Goal: Task Accomplishment & Management: Manage account settings

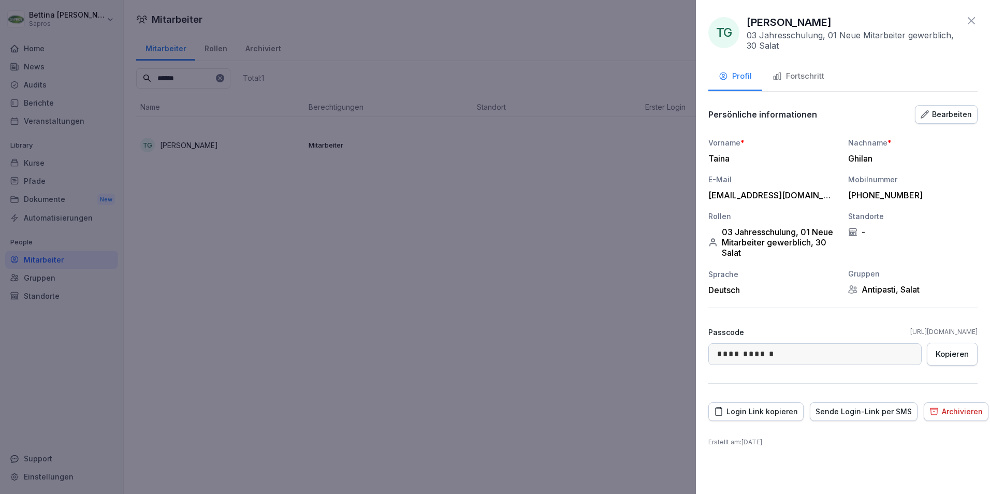
click at [968, 18] on icon at bounding box center [970, 20] width 7 height 7
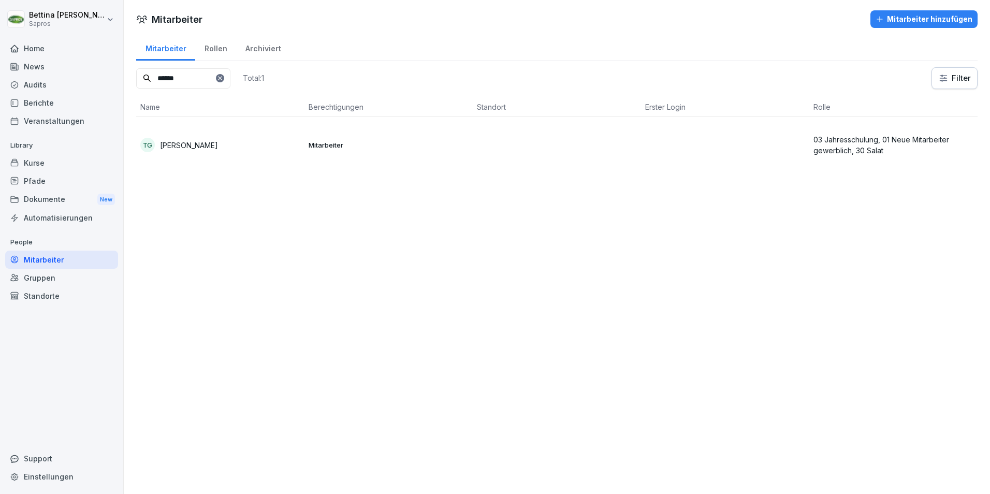
click at [195, 143] on p "[PERSON_NAME]" at bounding box center [189, 145] width 58 height 11
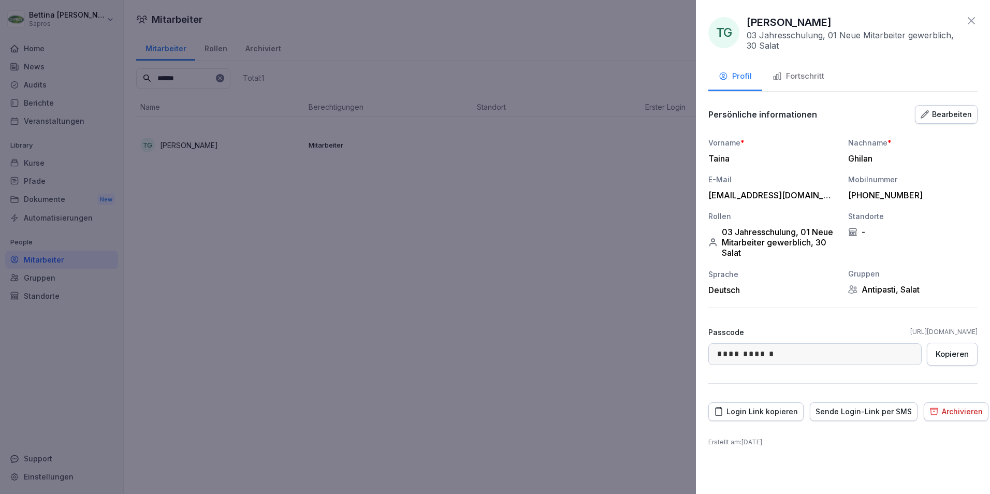
click at [811, 78] on div "Fortschritt" at bounding box center [798, 76] width 52 height 12
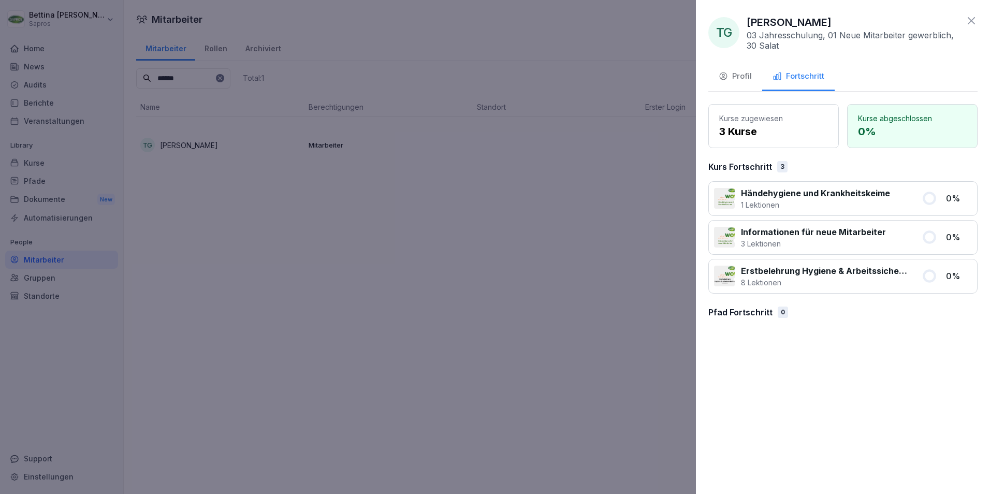
click at [573, 255] on div at bounding box center [495, 247] width 990 height 494
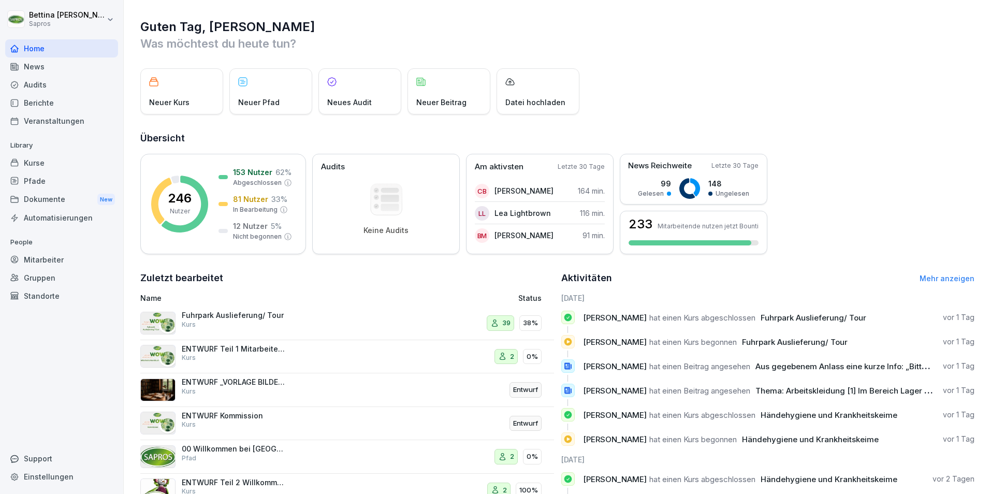
drag, startPoint x: 47, startPoint y: 264, endPoint x: 53, endPoint y: 264, distance: 6.2
click at [47, 264] on div "Mitarbeiter" at bounding box center [61, 260] width 113 height 18
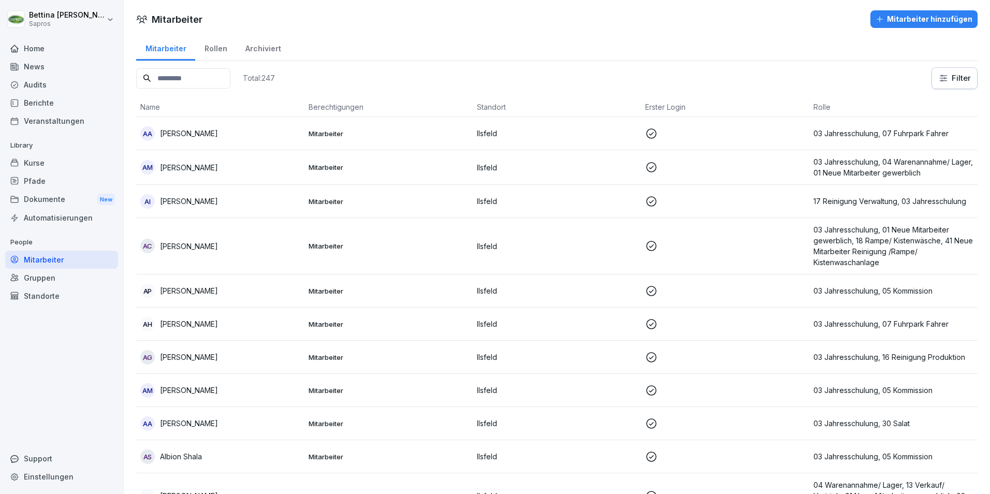
click at [175, 249] on p "Adrian Covit" at bounding box center [189, 246] width 58 height 11
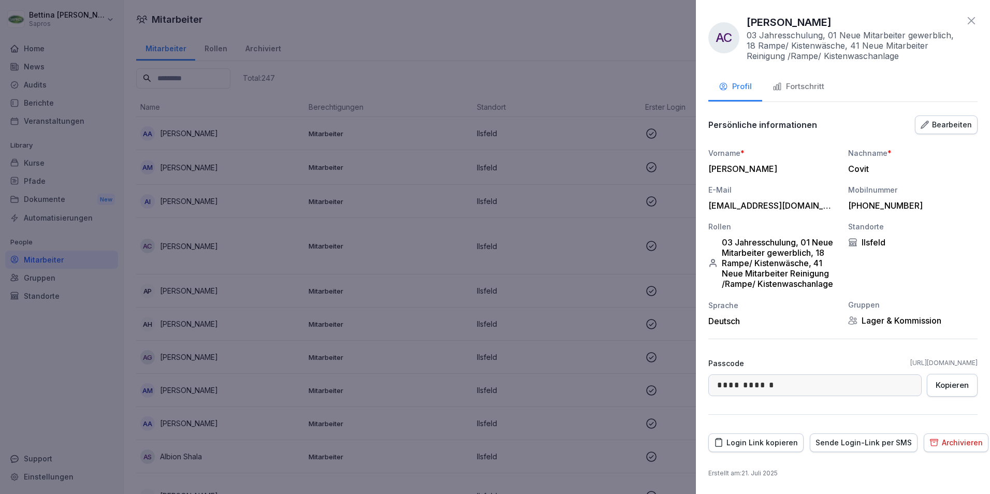
click at [972, 18] on icon at bounding box center [971, 20] width 12 height 12
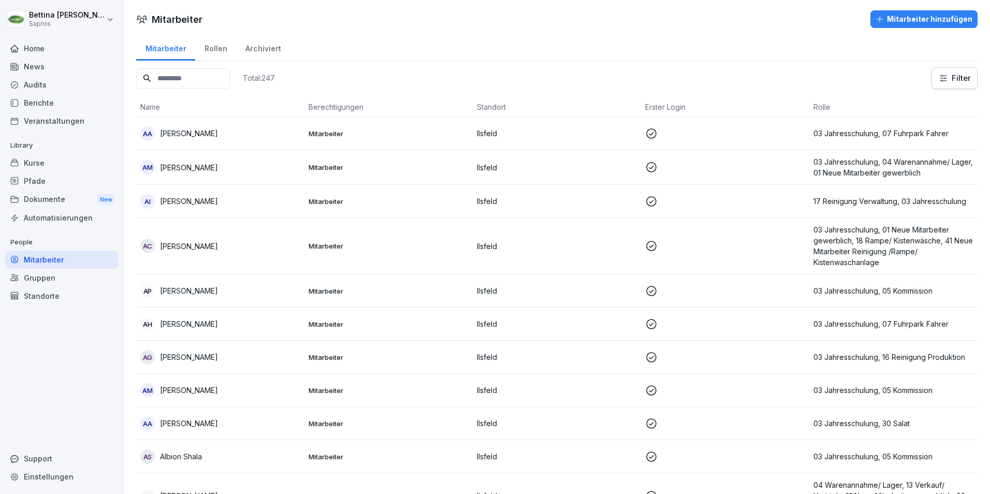
click at [193, 76] on input at bounding box center [183, 78] width 94 height 20
type input "****"
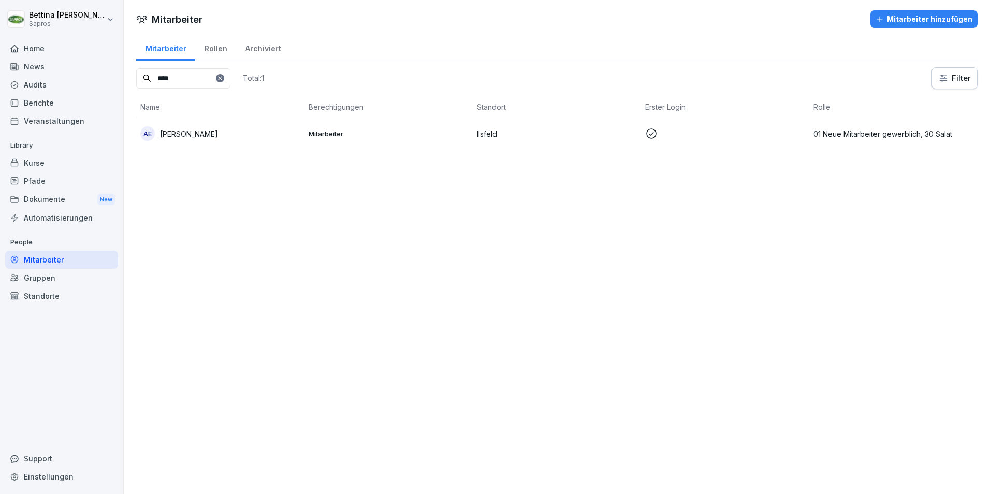
click at [187, 136] on p "Andriko Eder" at bounding box center [189, 133] width 58 height 11
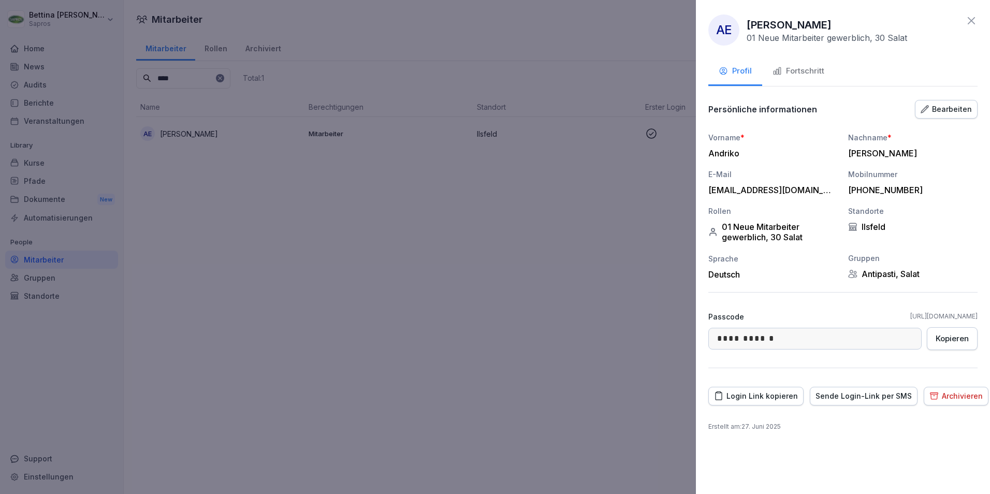
click at [815, 79] on button "Fortschritt" at bounding box center [798, 72] width 72 height 28
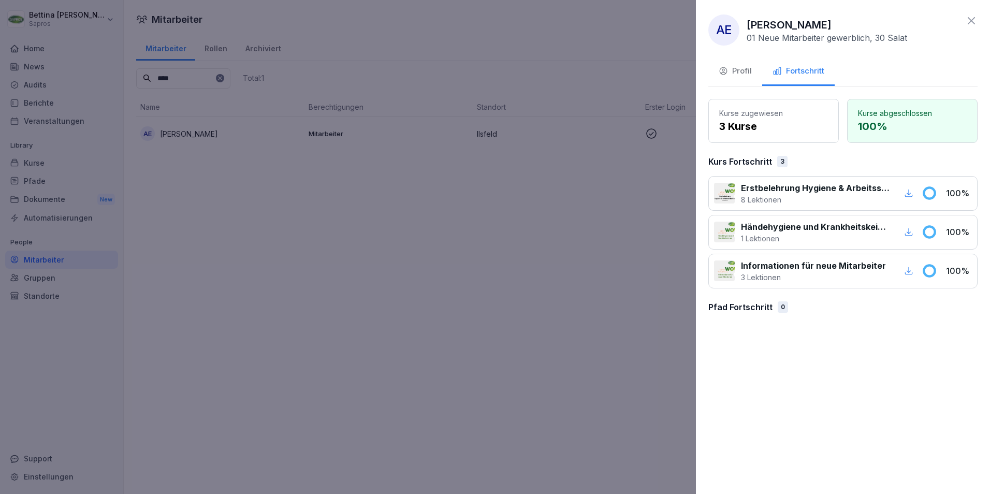
click at [908, 193] on icon "button" at bounding box center [909, 193] width 8 height 8
click at [909, 234] on icon "button" at bounding box center [908, 231] width 9 height 9
click at [906, 227] on icon "button" at bounding box center [908, 231] width 9 height 9
click at [911, 271] on icon "button" at bounding box center [908, 270] width 9 height 9
click at [157, 240] on div at bounding box center [495, 247] width 990 height 494
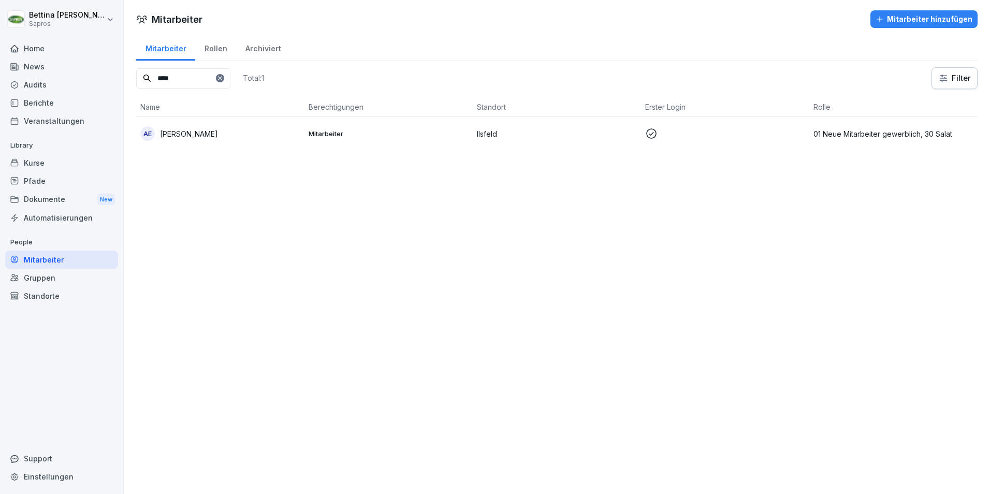
click at [589, 133] on p "Ilsfeld" at bounding box center [557, 133] width 160 height 11
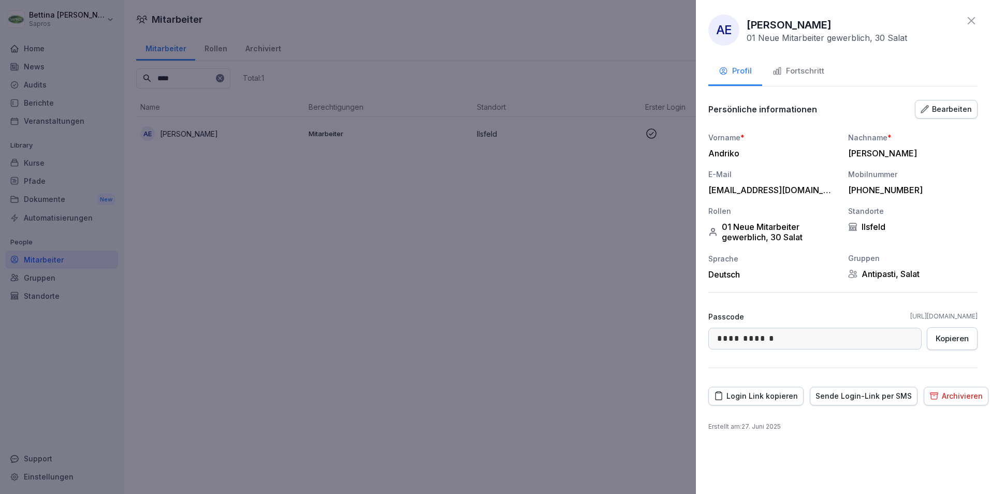
click at [807, 66] on div "Fortschritt" at bounding box center [798, 71] width 52 height 12
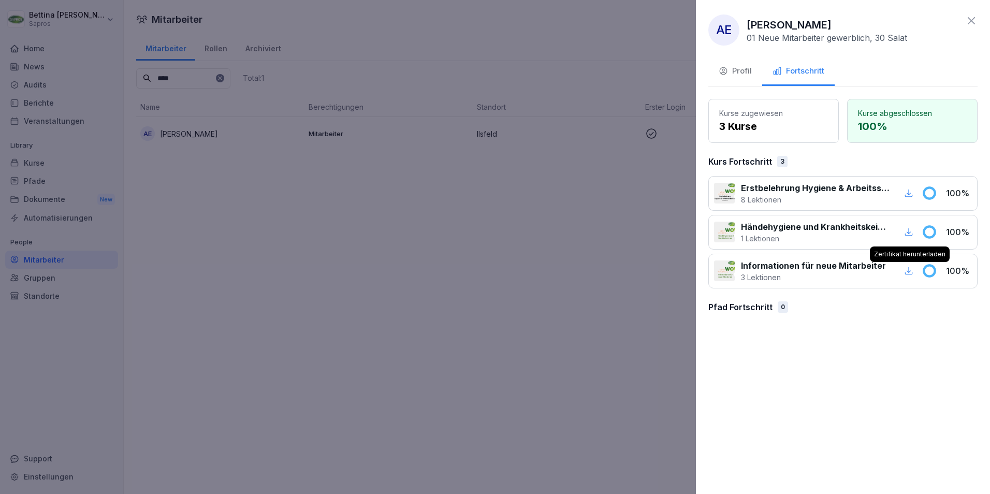
click at [911, 269] on icon "button" at bounding box center [908, 270] width 9 height 9
